Goal: Task Accomplishment & Management: Manage account settings

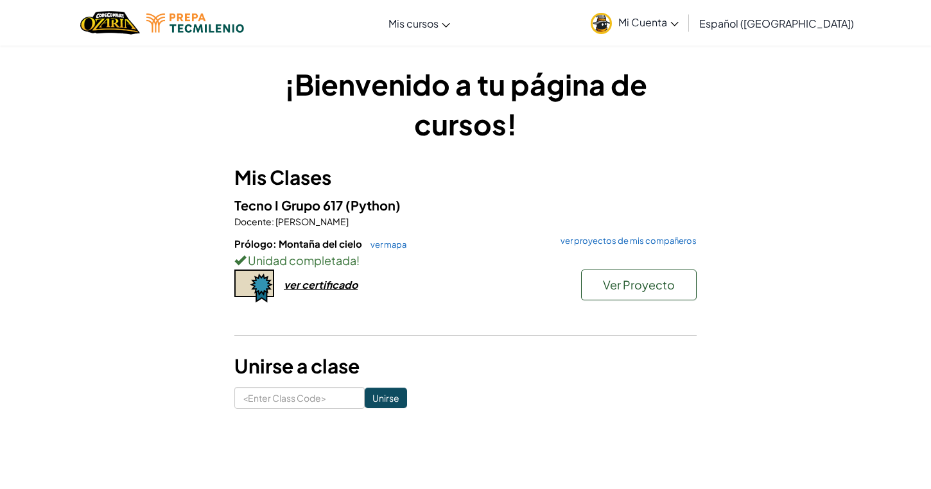
click at [678, 22] on icon at bounding box center [674, 24] width 8 height 4
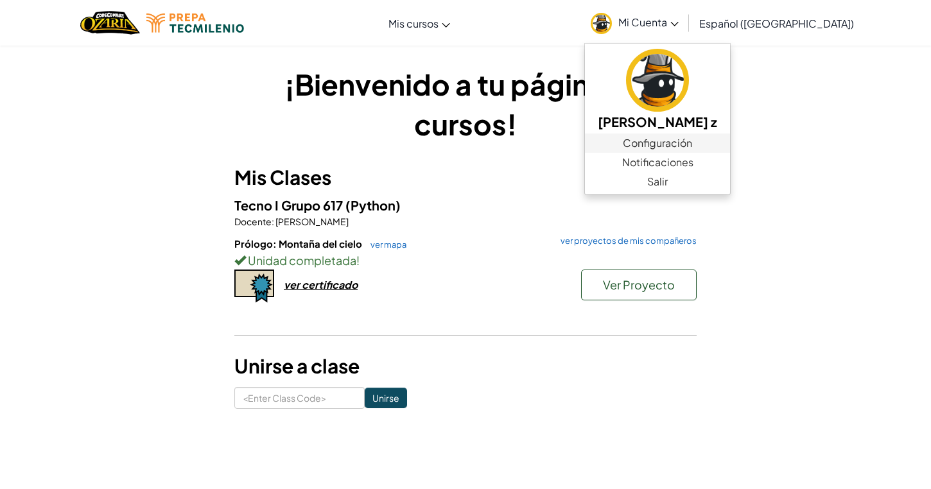
click at [672, 137] on link "Configuración" at bounding box center [657, 142] width 145 height 19
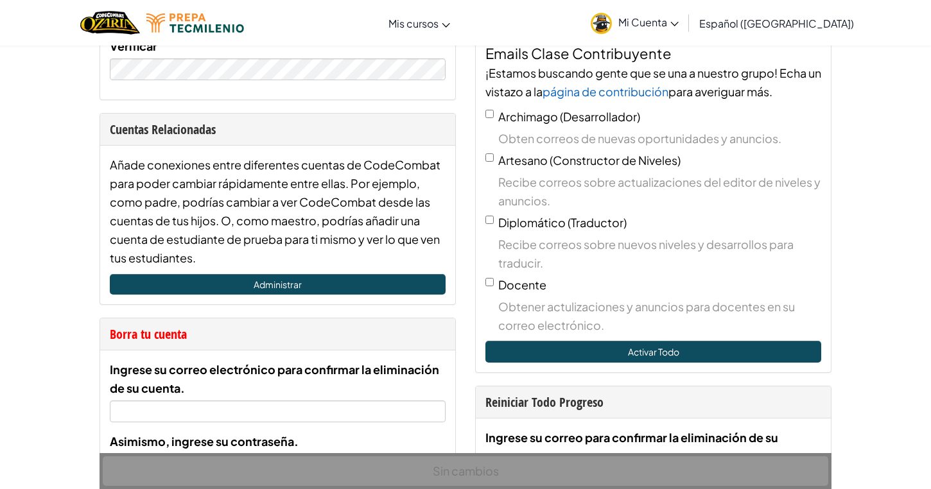
scroll to position [440, 0]
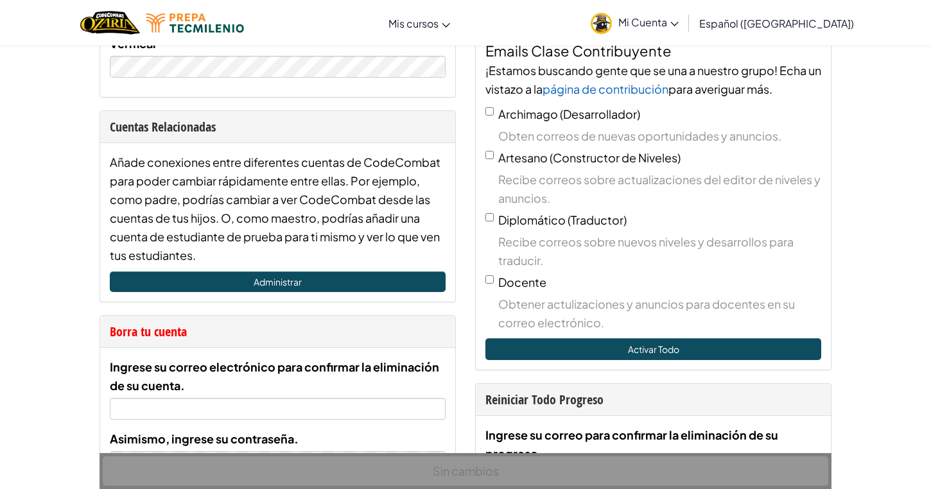
click at [637, 343] on button "Activar Todo" at bounding box center [653, 349] width 336 height 22
checkbox input "true"
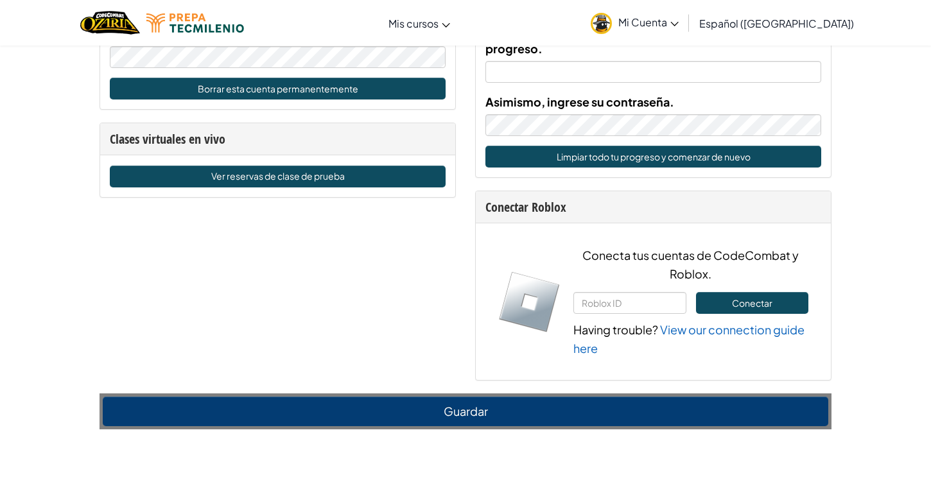
scroll to position [845, 0]
click at [499, 411] on button "Guardar" at bounding box center [465, 412] width 725 height 30
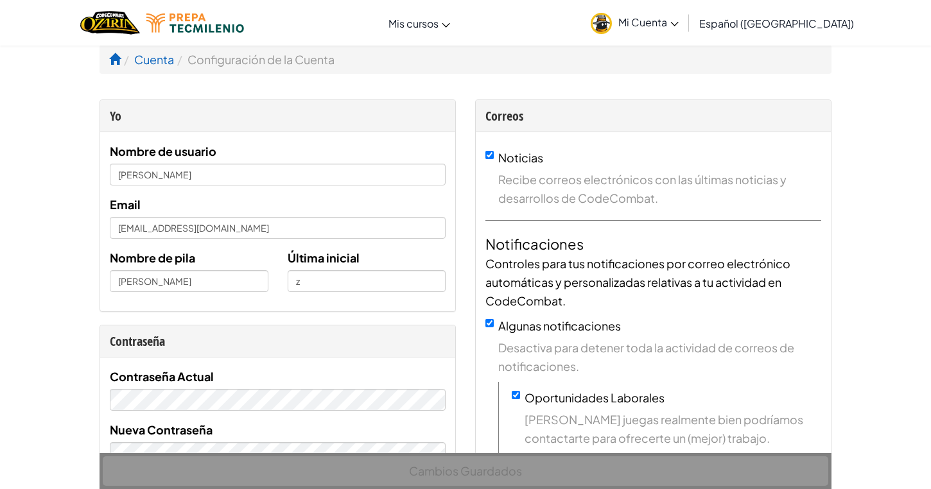
scroll to position [0, 0]
click at [377, 60] on ol "Cuenta Configuración de la Cuenta" at bounding box center [465, 59] width 732 height 29
